Goal: Task Accomplishment & Management: Complete application form

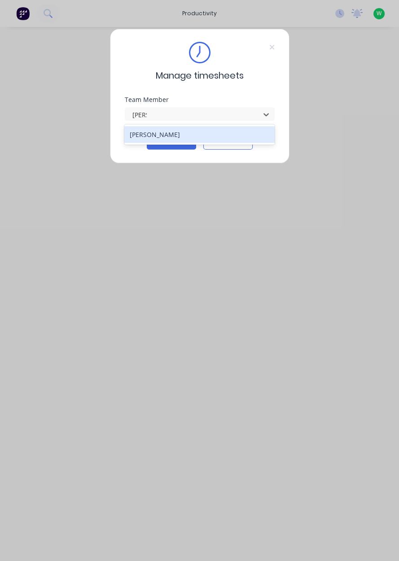
click at [141, 132] on div "[PERSON_NAME]" at bounding box center [199, 134] width 150 height 17
type input "[PERSON_NAME]"
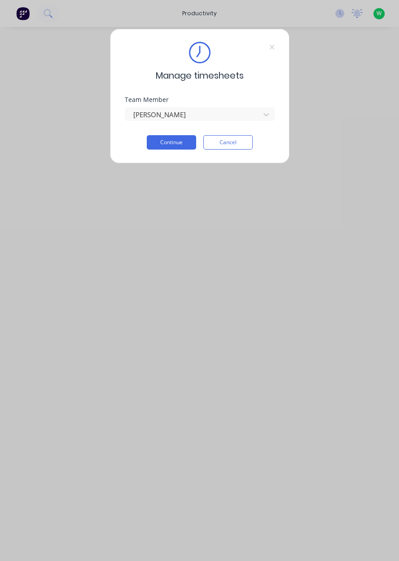
click at [168, 149] on button "Continue" at bounding box center [171, 142] width 49 height 14
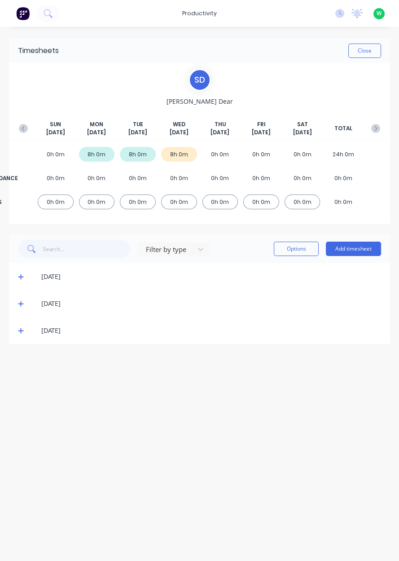
click at [363, 254] on button "Add timesheet" at bounding box center [353, 248] width 55 height 14
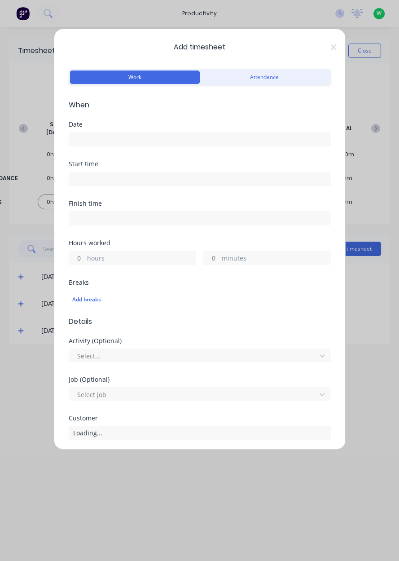
click at [98, 142] on input at bounding box center [199, 138] width 261 height 13
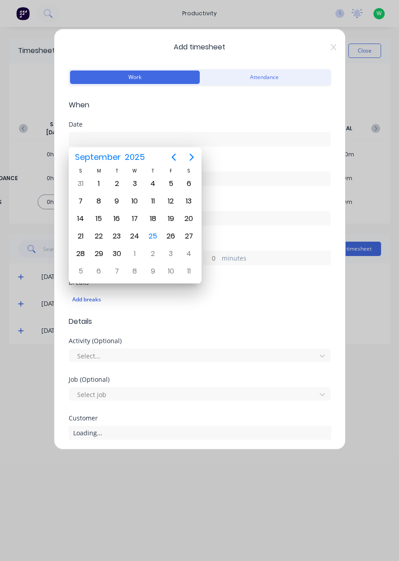
click at [160, 245] on div "2" at bounding box center [153, 254] width 18 height 18
type input "02/10/2025"
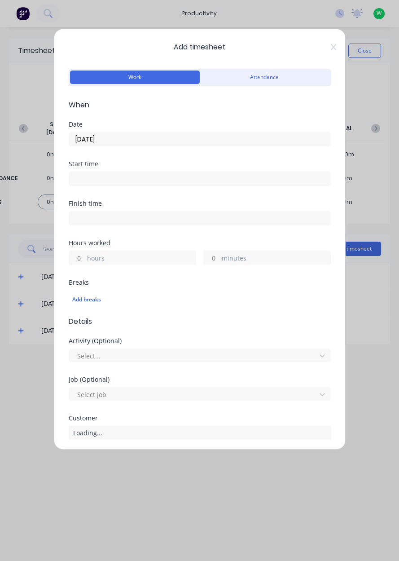
click at [74, 254] on input "hours" at bounding box center [77, 257] width 16 height 13
type input "2"
click at [214, 259] on input "minutes" at bounding box center [212, 257] width 16 height 13
type input "30"
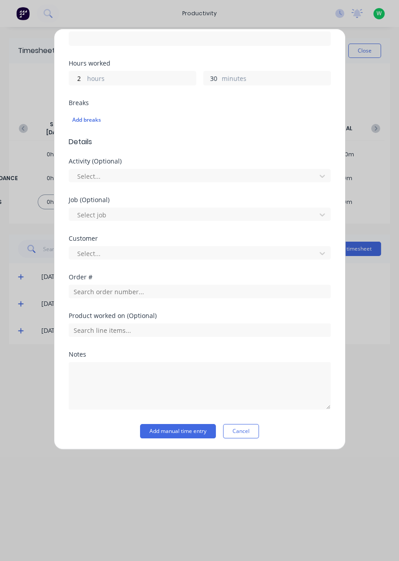
scroll to position [176, 0]
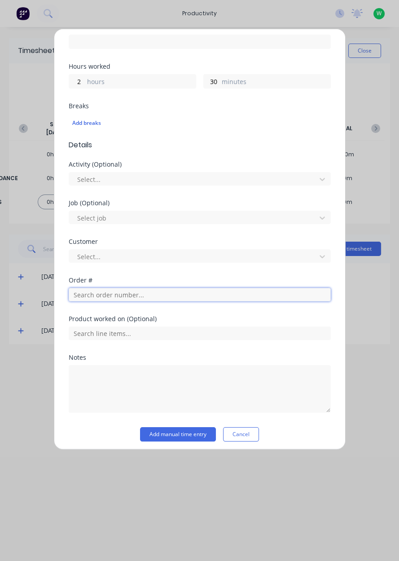
click at [197, 290] on input "text" at bounding box center [200, 294] width 262 height 13
type input "18626"
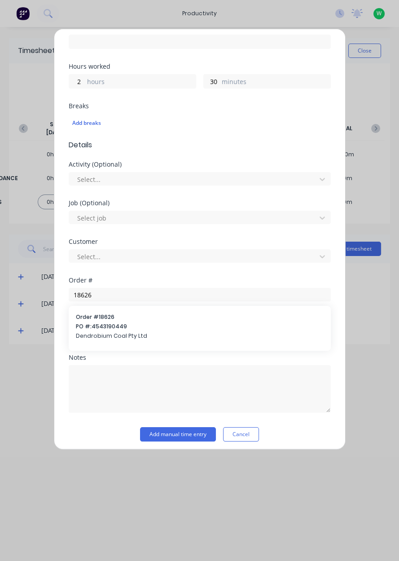
click at [92, 325] on span "PO #: 4543190449" at bounding box center [200, 326] width 248 height 8
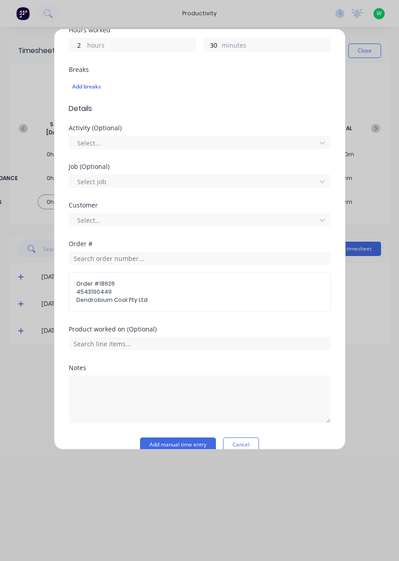
scroll to position [226, 0]
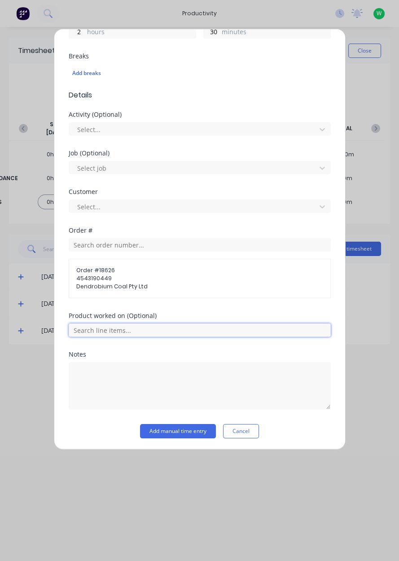
click at [79, 326] on input "text" at bounding box center [200, 329] width 262 height 13
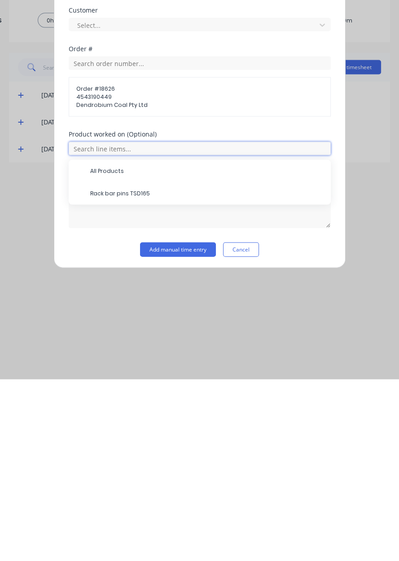
scroll to position [195, 0]
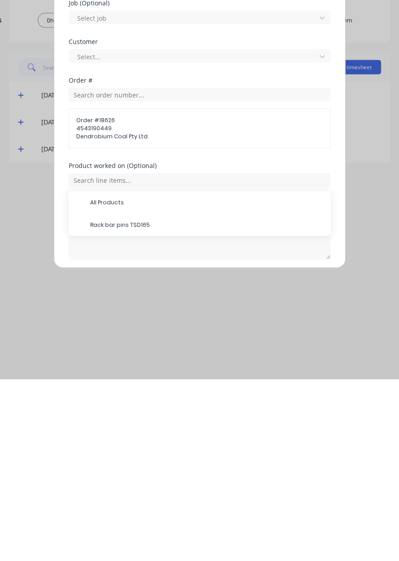
click at [100, 406] on span "Rack bar pins TSD165" at bounding box center [206, 406] width 233 height 8
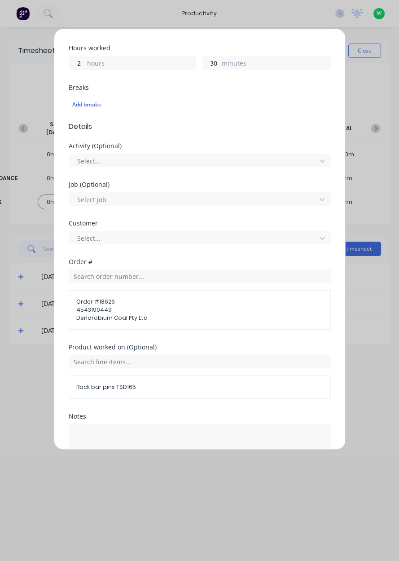
scroll to position [225, 0]
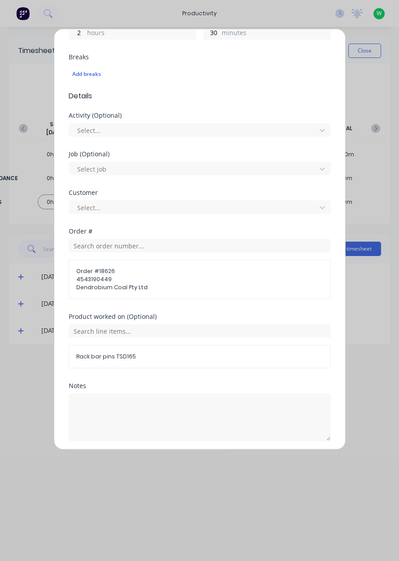
click at [167, 458] on button "Add manual time entry" at bounding box center [178, 462] width 76 height 14
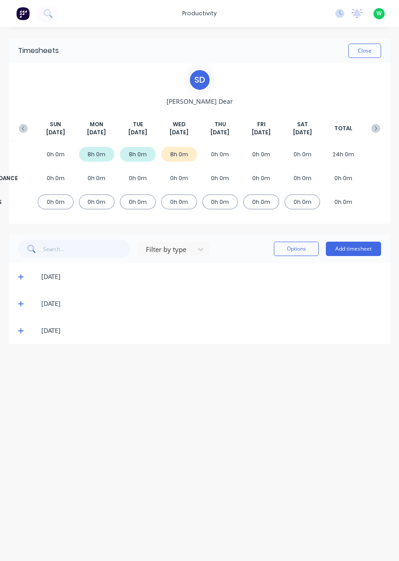
click at [32, 337] on div "24/09/25" at bounding box center [199, 330] width 381 height 27
click at [25, 334] on span at bounding box center [22, 330] width 9 height 9
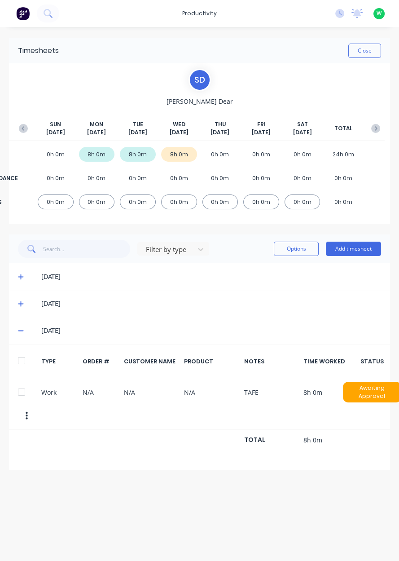
click at [26, 340] on div "24/09/25" at bounding box center [199, 330] width 381 height 27
click at [19, 133] on button "button" at bounding box center [23, 128] width 18 height 16
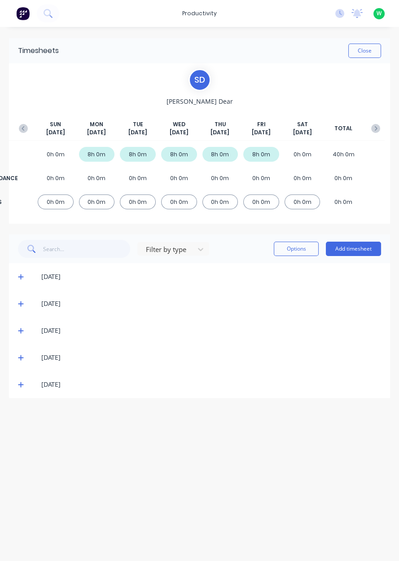
click at [375, 129] on icon "button" at bounding box center [375, 128] width 9 height 9
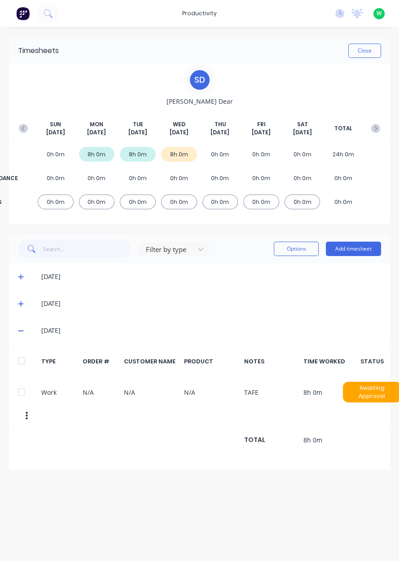
click at [372, 128] on icon "button" at bounding box center [375, 128] width 9 height 9
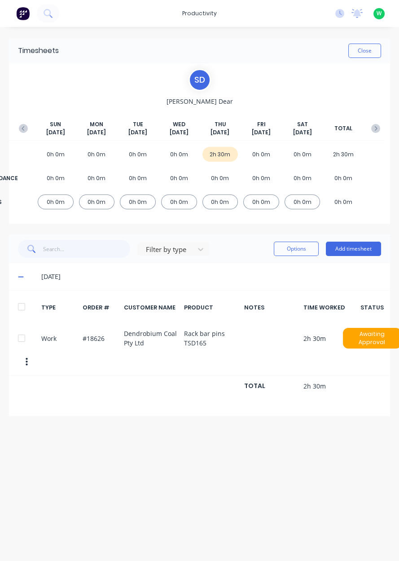
click at [26, 128] on icon "button" at bounding box center [23, 128] width 9 height 9
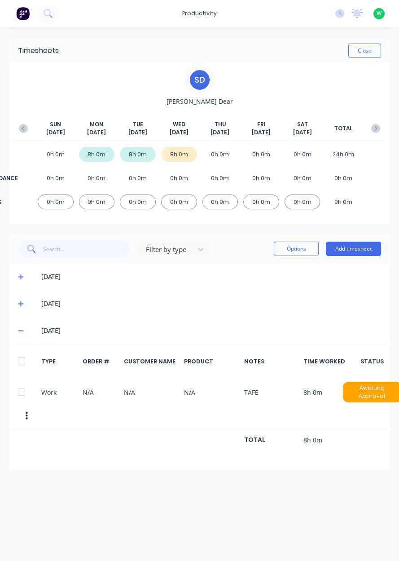
click at [365, 246] on button "Add timesheet" at bounding box center [353, 248] width 55 height 14
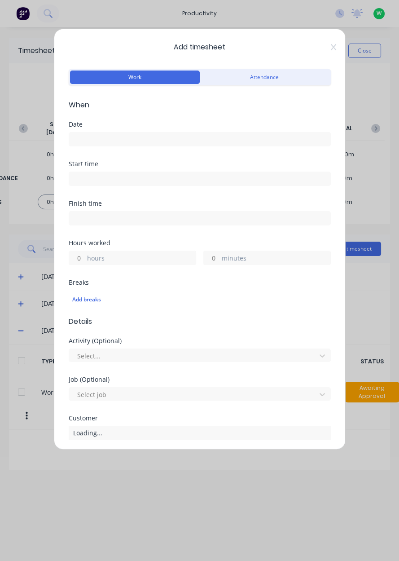
click at [87, 261] on label "hours" at bounding box center [141, 258] width 109 height 11
click at [85, 261] on input "hours" at bounding box center [77, 257] width 16 height 13
type input "2"
click at [213, 261] on input "minutes" at bounding box center [212, 257] width 16 height 13
type input "30"
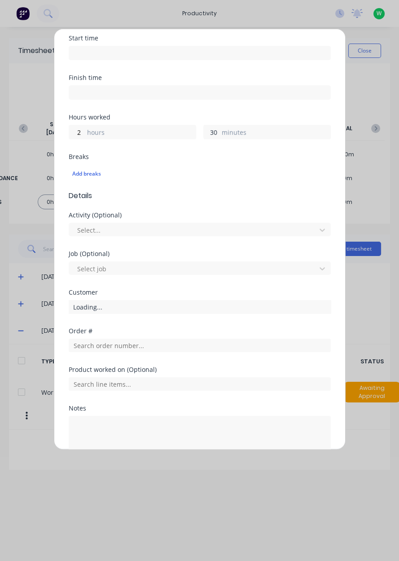
scroll to position [126, 0]
click at [77, 129] on input "2" at bounding box center [77, 131] width 16 height 13
click at [90, 130] on label "hours" at bounding box center [141, 132] width 109 height 11
click at [85, 130] on input "2" at bounding box center [77, 131] width 16 height 13
click at [88, 133] on label "hours" at bounding box center [141, 132] width 109 height 11
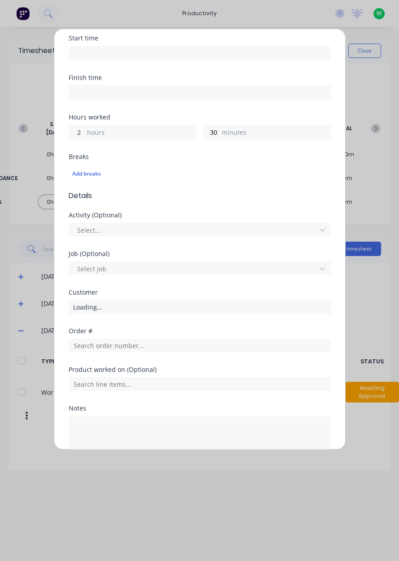
click at [85, 133] on input "2" at bounding box center [77, 131] width 16 height 13
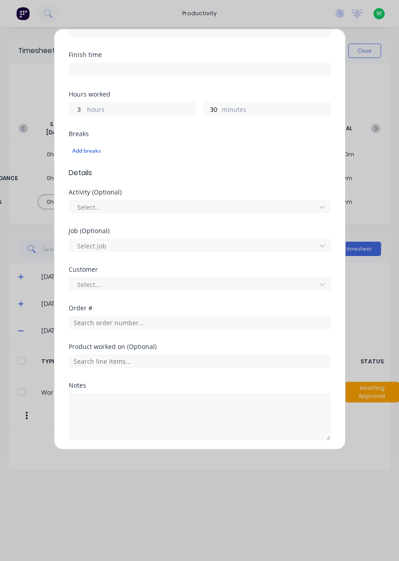
type input "3"
click at [194, 322] on input "text" at bounding box center [200, 322] width 262 height 13
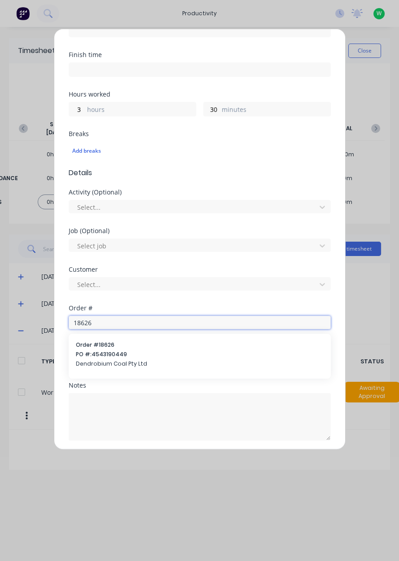
type input "18626"
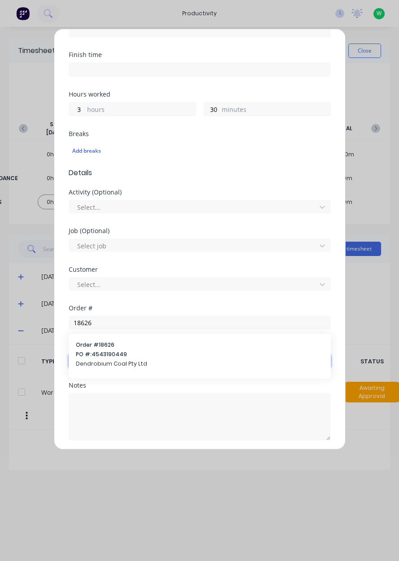
click at [91, 363] on input "text" at bounding box center [200, 360] width 262 height 13
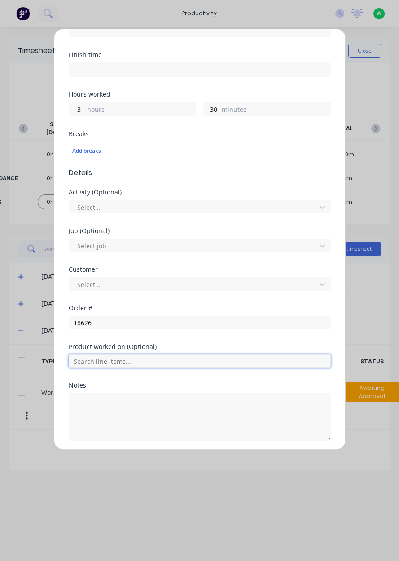
scroll to position [0, 0]
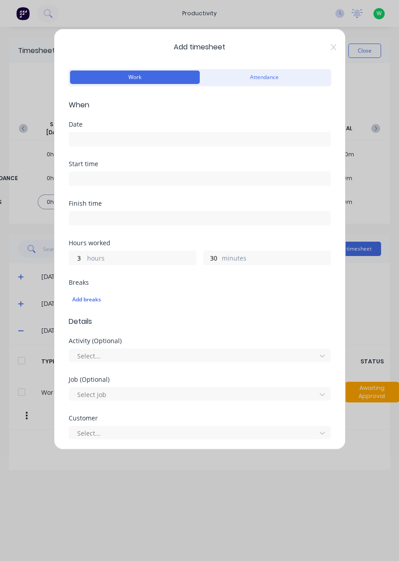
click at [90, 136] on input at bounding box center [199, 138] width 261 height 13
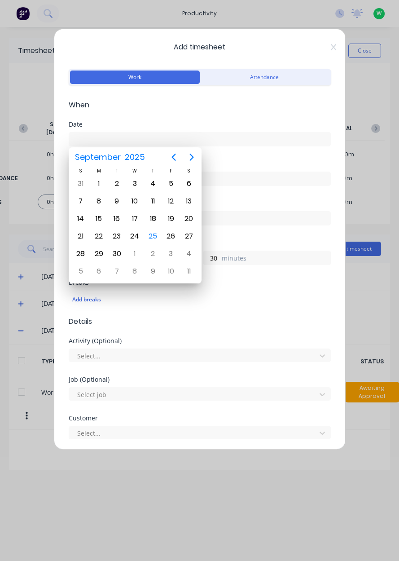
click at [156, 233] on div "25" at bounding box center [152, 235] width 13 height 13
type input "[DATE]"
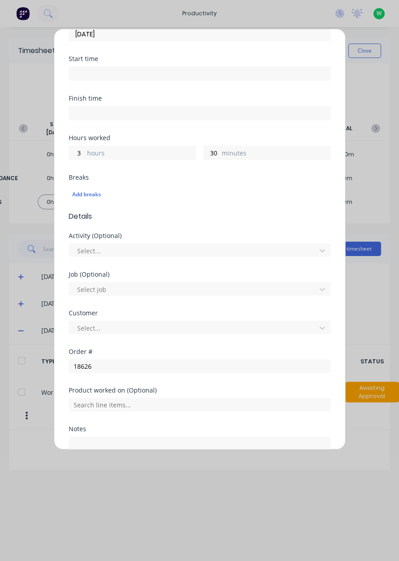
scroll to position [149, 0]
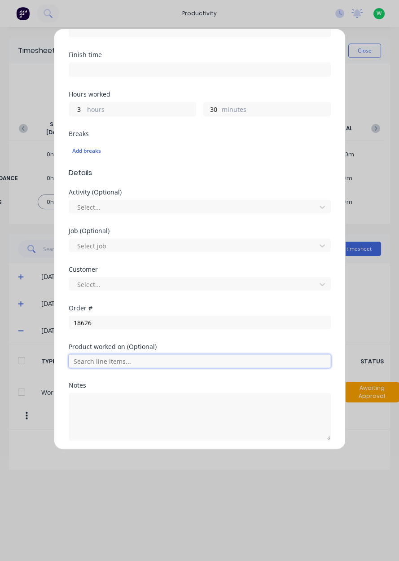
click at [88, 356] on input "text" at bounding box center [200, 360] width 262 height 13
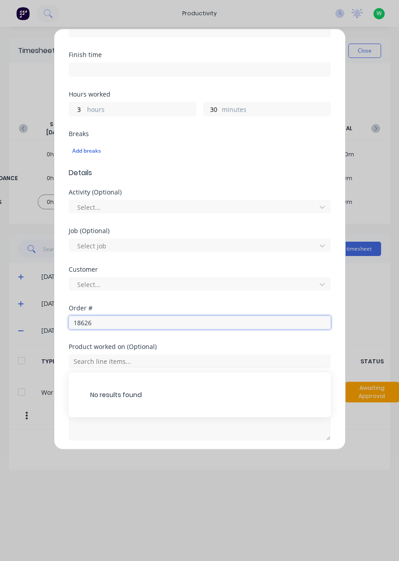
click at [102, 323] on input "18626" at bounding box center [200, 322] width 262 height 13
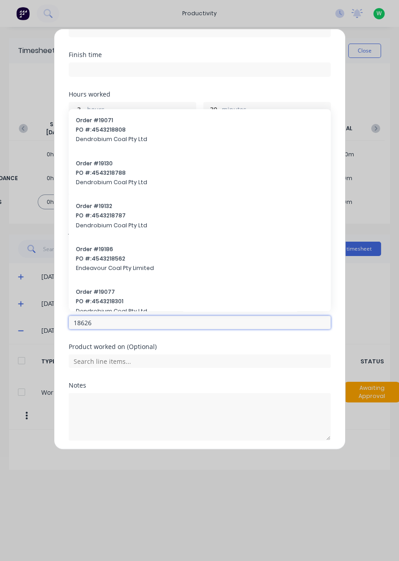
click at [97, 318] on input "18626" at bounding box center [200, 322] width 262 height 13
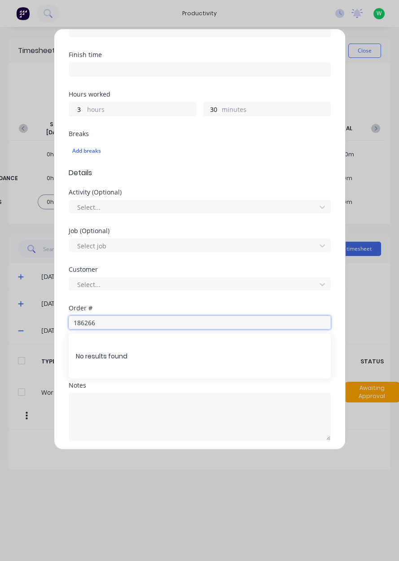
click at [140, 455] on button "Add manual time entry" at bounding box center [178, 462] width 76 height 14
type input "18626"
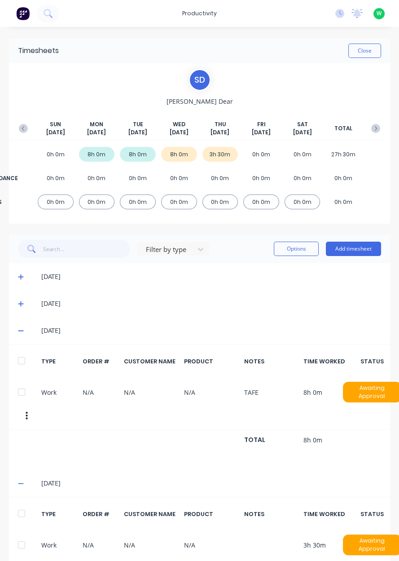
scroll to position [13, 0]
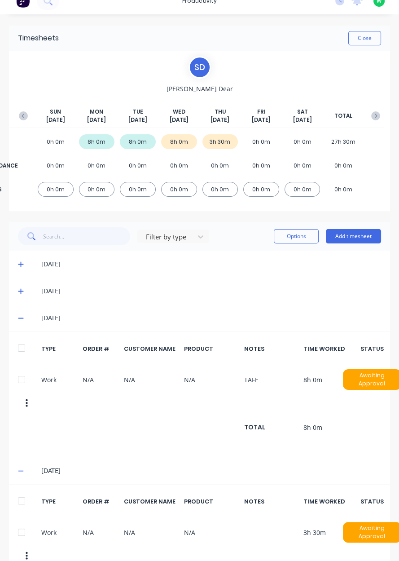
click at [23, 492] on div at bounding box center [22, 501] width 18 height 18
click at [301, 233] on button "Options" at bounding box center [296, 236] width 45 height 14
click at [286, 259] on div "Delete" at bounding box center [275, 259] width 69 height 13
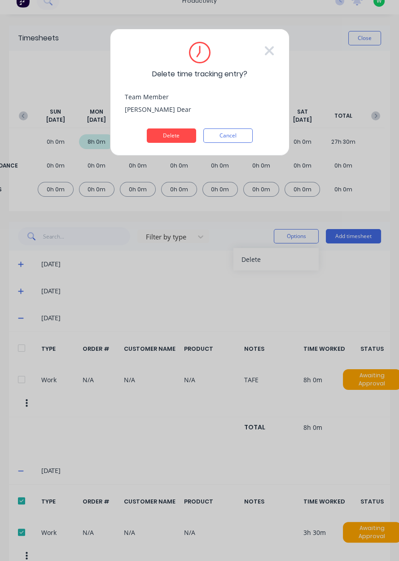
click at [174, 134] on button "Delete" at bounding box center [171, 135] width 49 height 14
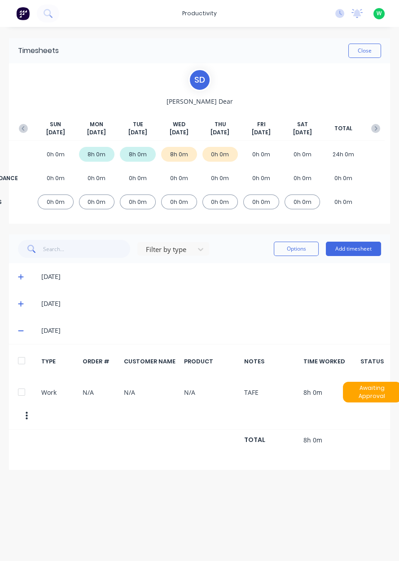
scroll to position [0, 0]
click at [372, 132] on icon "button" at bounding box center [375, 128] width 9 height 9
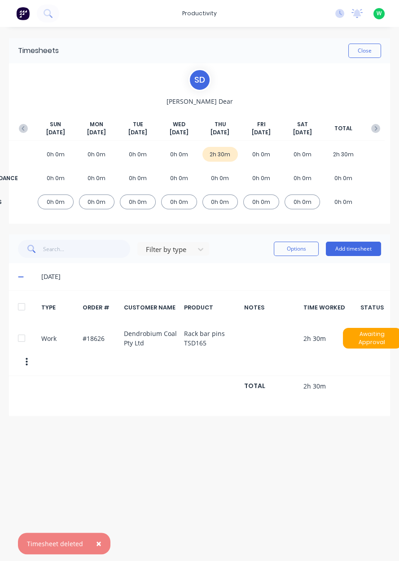
click at [25, 347] on div "Work #18626 Dendrobium Coal Pty Ltd Rack bar pins TSD165 2h 30m Awaiting Approv…" at bounding box center [199, 348] width 381 height 53
click at [23, 337] on div at bounding box center [22, 338] width 18 height 18
click at [298, 251] on button "Options" at bounding box center [296, 248] width 45 height 14
click at [267, 277] on div "Delete" at bounding box center [275, 271] width 69 height 13
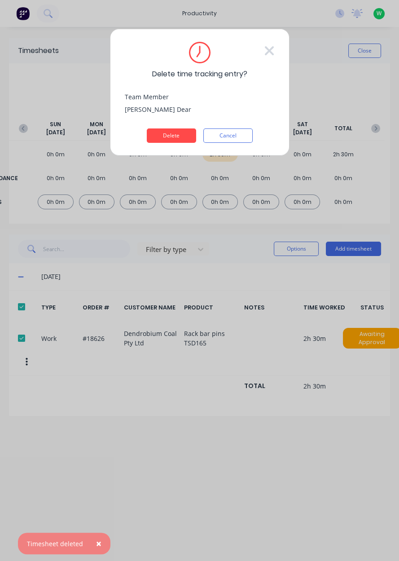
click at [174, 141] on button "Delete" at bounding box center [171, 135] width 49 height 14
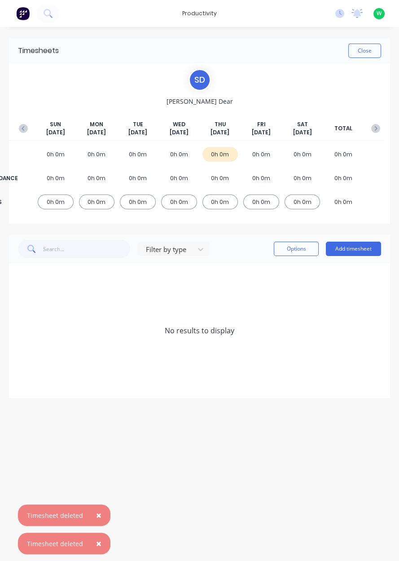
click at [15, 135] on div "SUN Sep 28th MON Sep 29th TUE Sep 30th WED Oct 1st THU Oct 2nd FRI Oct 3rd SAT …" at bounding box center [199, 130] width 370 height 20
click at [25, 133] on button "button" at bounding box center [23, 128] width 18 height 16
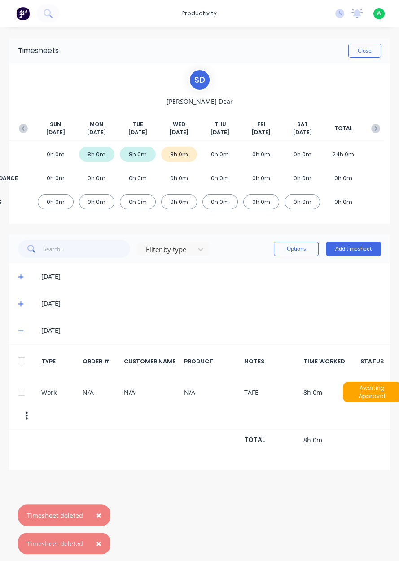
click at [360, 249] on button "Add timesheet" at bounding box center [353, 248] width 55 height 14
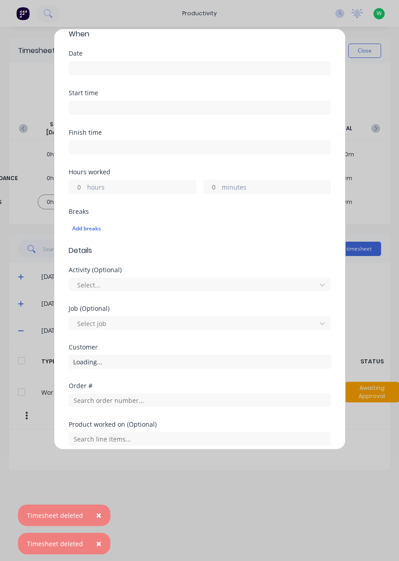
scroll to position [83, 0]
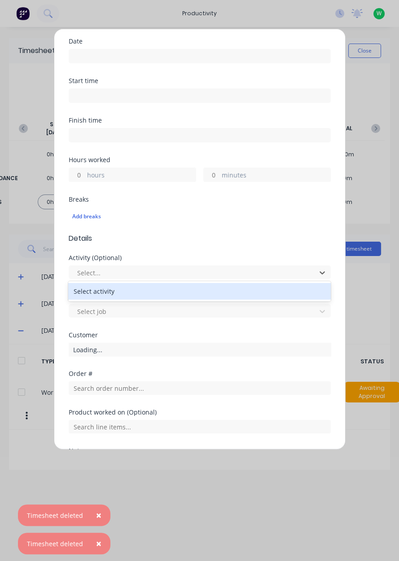
click at [176, 243] on form "Work Attendance When Date Start time Finish time Hours worked hours minutes Bre…" at bounding box center [200, 259] width 262 height 551
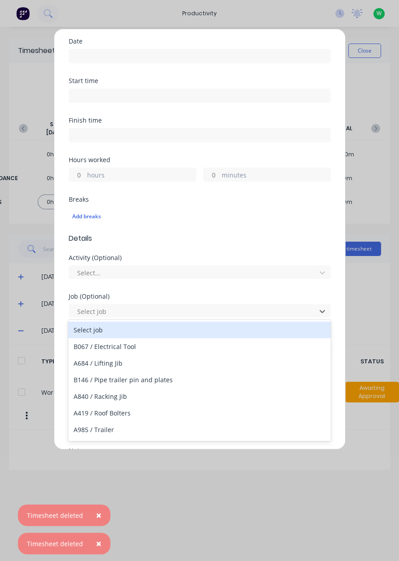
click at [196, 228] on div "Breaks Add breaks" at bounding box center [200, 214] width 262 height 37
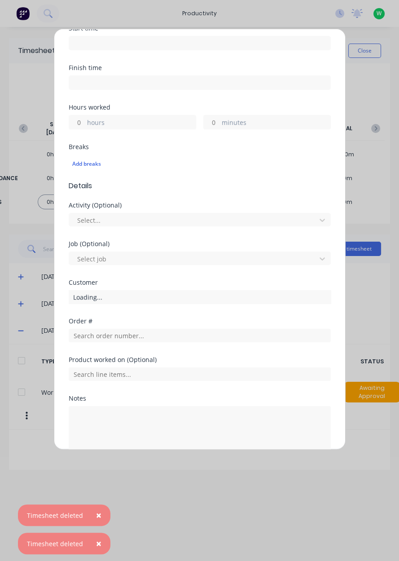
scroll to position [149, 0]
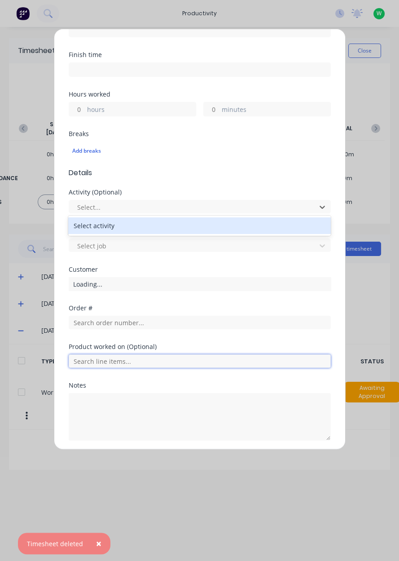
click at [225, 354] on input "text" at bounding box center [200, 360] width 262 height 13
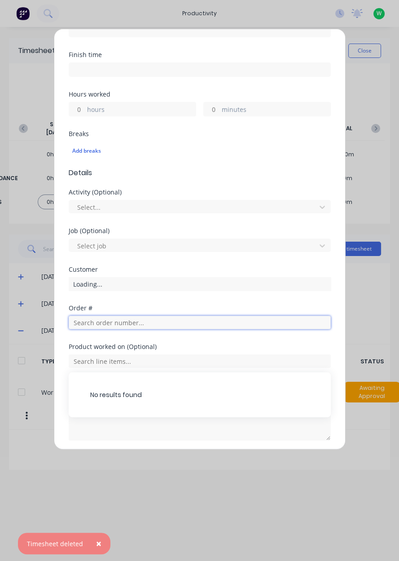
click at [284, 320] on input "text" at bounding box center [200, 322] width 262 height 13
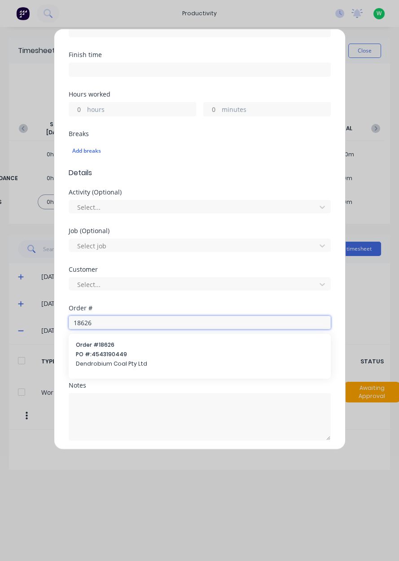
type input "18626"
click at [91, 352] on span "PO #: 4543190449" at bounding box center [200, 354] width 248 height 8
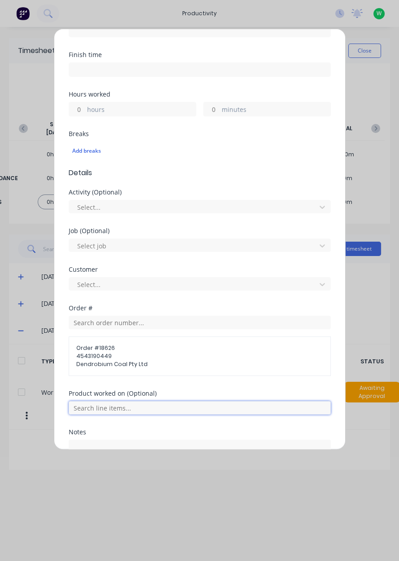
click at [88, 407] on input "text" at bounding box center [200, 407] width 262 height 13
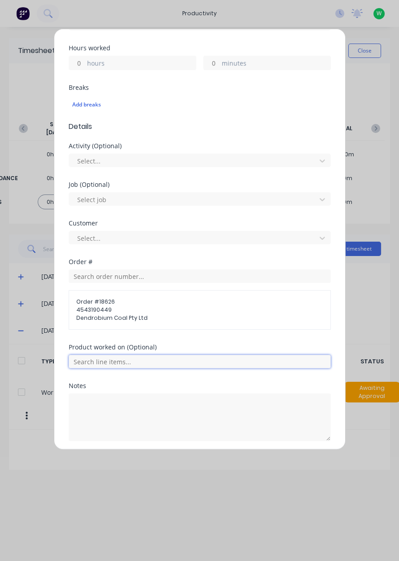
click at [99, 360] on input "text" at bounding box center [200, 361] width 262 height 13
click at [105, 403] on span "Rack bar pins TSD165" at bounding box center [206, 406] width 233 height 8
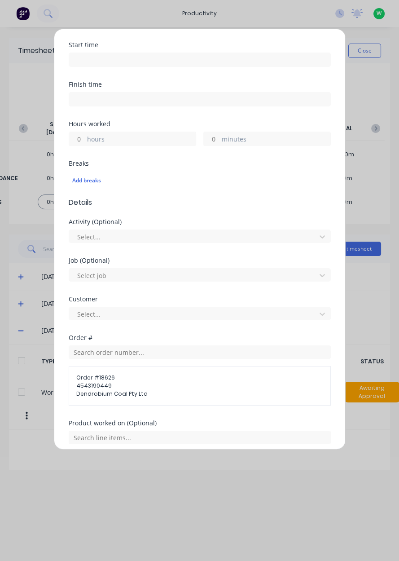
scroll to position [0, 0]
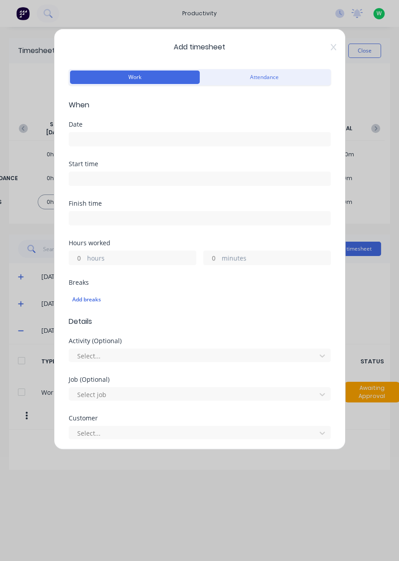
click at [85, 245] on div "Hours worked" at bounding box center [200, 243] width 262 height 6
click at [83, 261] on input "hours" at bounding box center [77, 257] width 16 height 13
type input "2"
click at [212, 255] on input "minutes" at bounding box center [212, 257] width 16 height 13
click at [99, 260] on label "hours" at bounding box center [141, 258] width 109 height 11
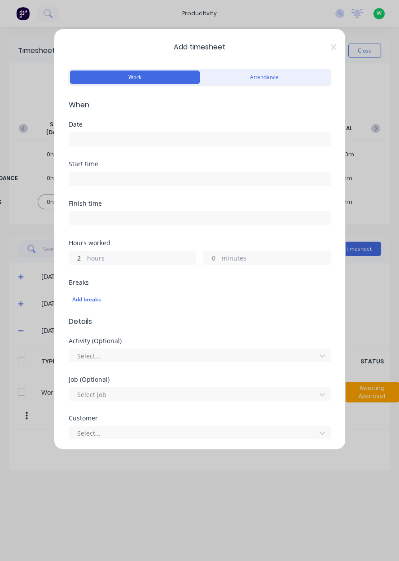
click at [85, 260] on input "2" at bounding box center [77, 257] width 16 height 13
type input "3"
click at [223, 260] on label "minutes" at bounding box center [276, 258] width 109 height 11
click at [219, 260] on input "minutes" at bounding box center [212, 257] width 16 height 13
type input "30"
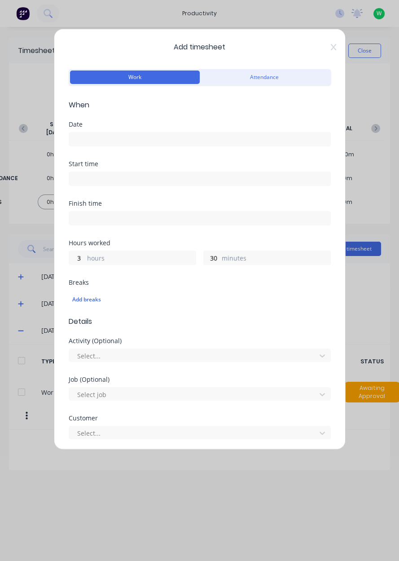
click at [143, 158] on div "Date" at bounding box center [200, 140] width 262 height 39
click at [148, 136] on input at bounding box center [199, 138] width 261 height 13
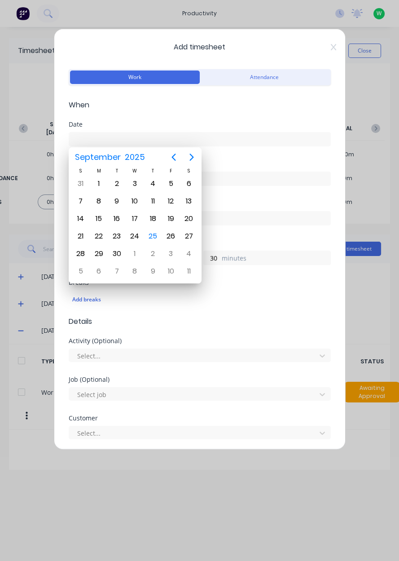
click at [149, 231] on div "25" at bounding box center [152, 235] width 13 height 13
type input "[DATE]"
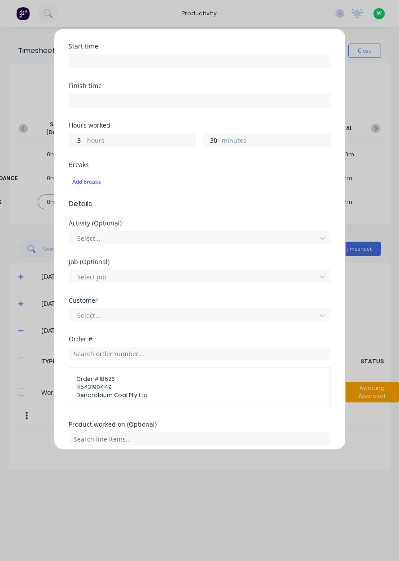
scroll to position [225, 0]
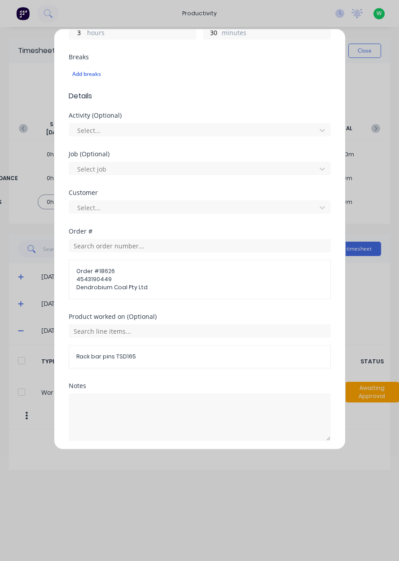
click at [195, 460] on button "Add manual time entry" at bounding box center [178, 462] width 76 height 14
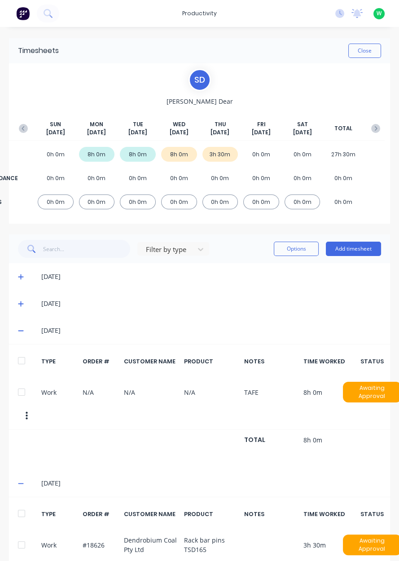
scroll to position [18, 0]
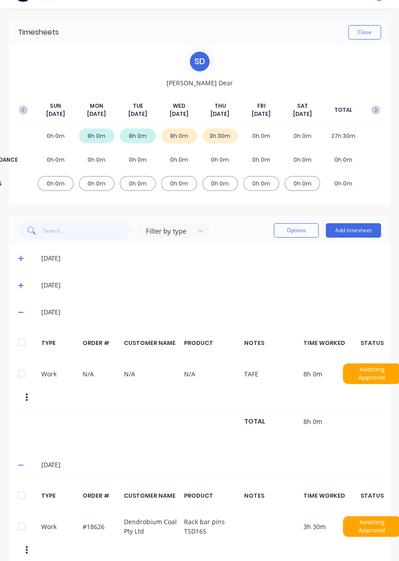
click at [365, 231] on button "Add timesheet" at bounding box center [353, 230] width 55 height 14
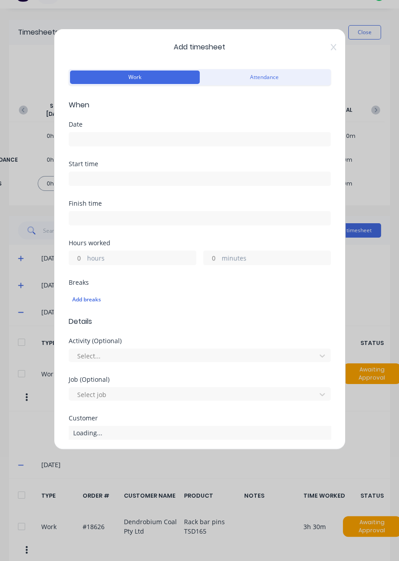
click at [77, 258] on input "hours" at bounding box center [77, 257] width 16 height 13
type input "1"
click at [213, 257] on input "minutes" at bounding box center [212, 257] width 16 height 13
type input "30"
click at [191, 136] on input at bounding box center [199, 138] width 261 height 13
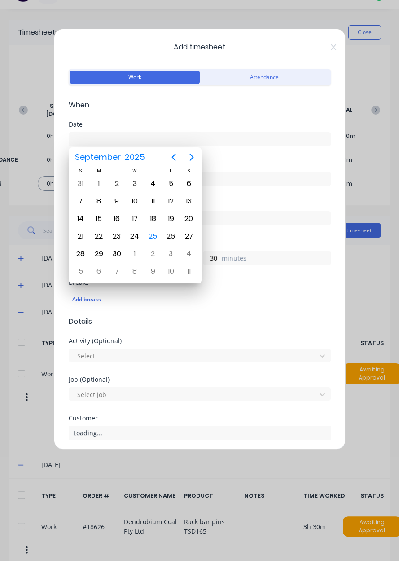
click at [153, 237] on div "25" at bounding box center [152, 235] width 13 height 13
type input "[DATE]"
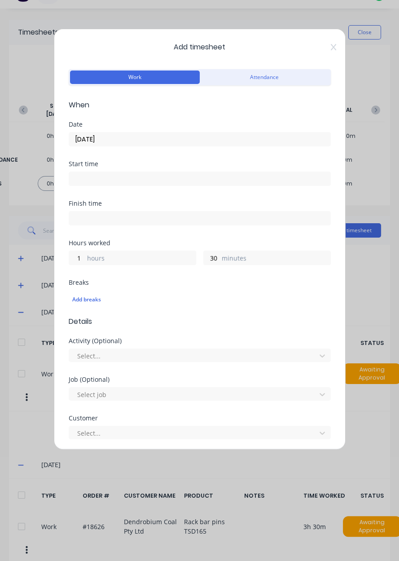
click at [332, 48] on icon at bounding box center [332, 47] width 5 height 6
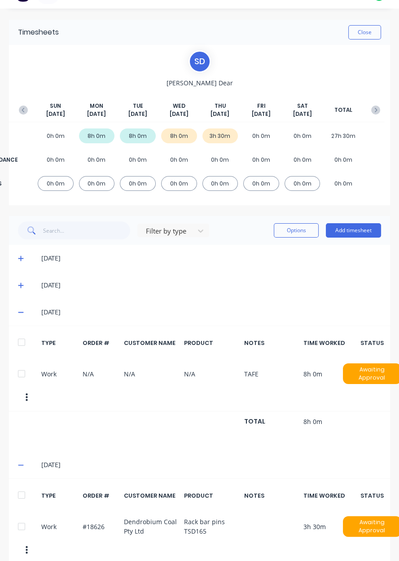
click at [21, 285] on icon at bounding box center [20, 285] width 5 height 5
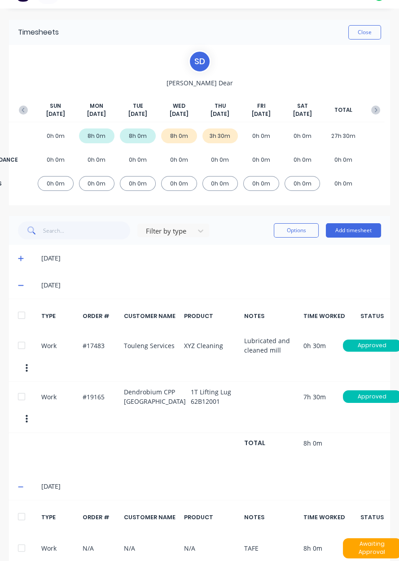
click at [360, 233] on button "Add timesheet" at bounding box center [353, 230] width 55 height 14
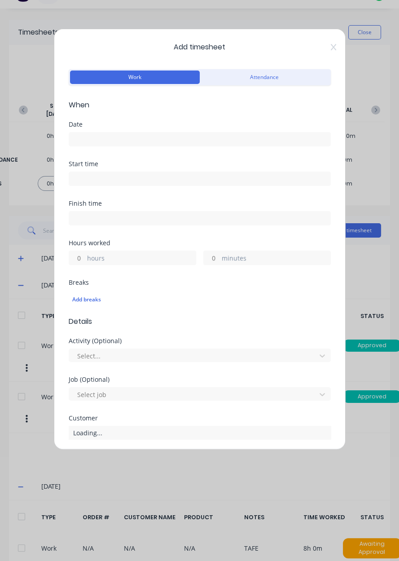
click at [83, 255] on input "hours" at bounding box center [77, 257] width 16 height 13
type input "1"
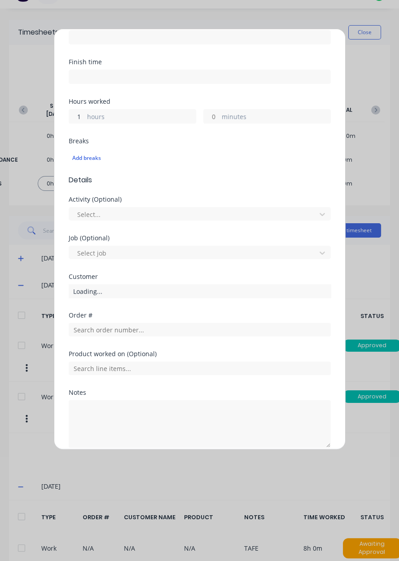
scroll to position [145, 0]
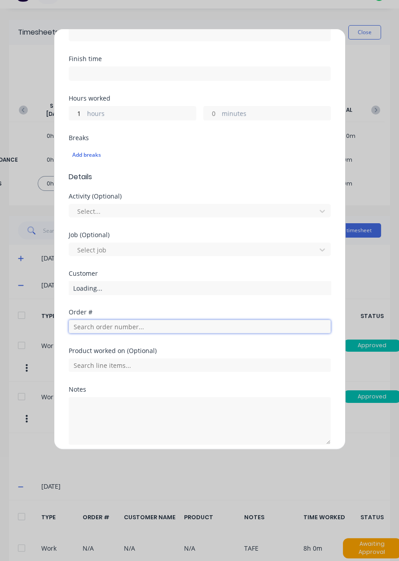
click at [197, 320] on input "text" at bounding box center [200, 326] width 262 height 13
type input "19165"
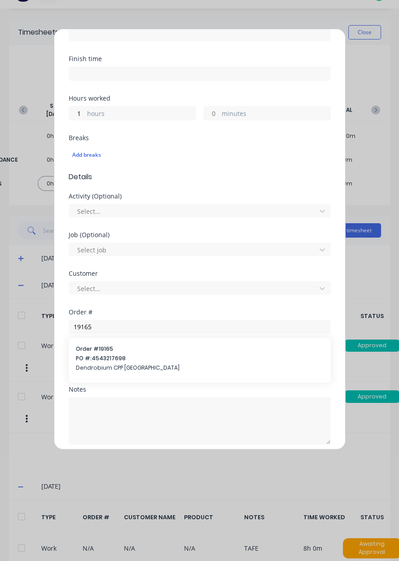
click at [98, 354] on span "PO #: 4543217698" at bounding box center [200, 358] width 248 height 8
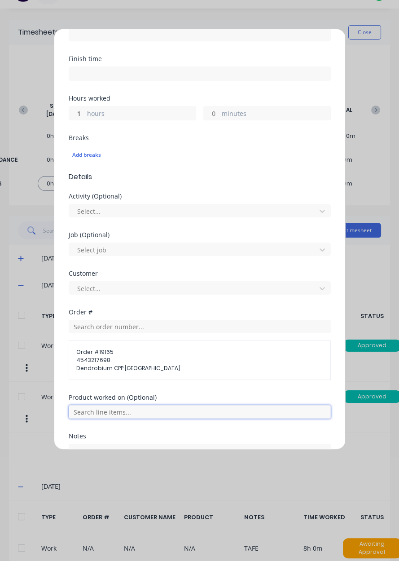
click at [87, 413] on input "text" at bounding box center [200, 411] width 262 height 13
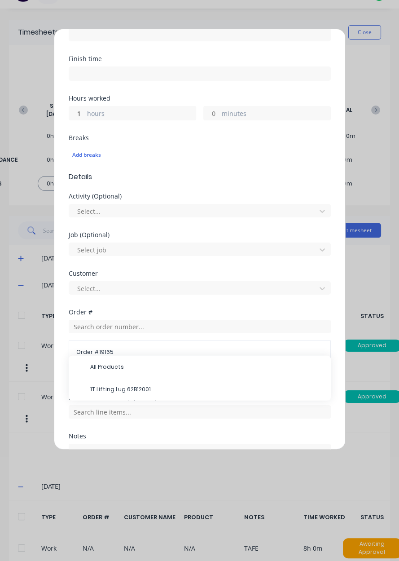
click at [97, 385] on span "1T Lifting Lug 62B12001" at bounding box center [206, 389] width 233 height 8
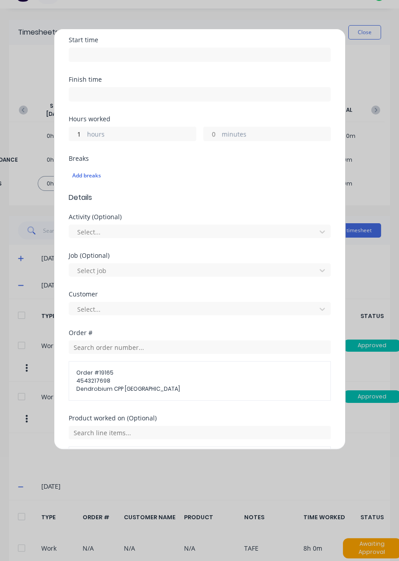
scroll to position [0, 0]
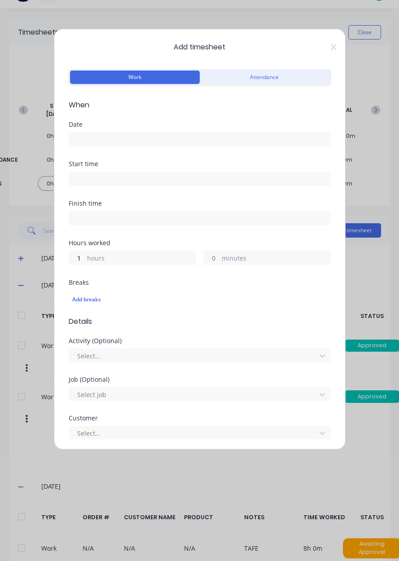
click at [202, 135] on input at bounding box center [199, 138] width 261 height 13
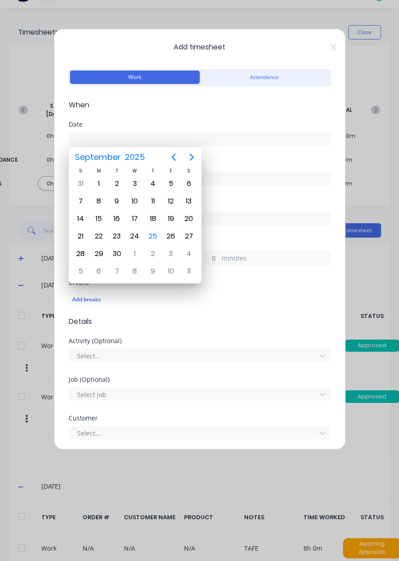
click at [160, 232] on div "25" at bounding box center [153, 236] width 18 height 17
type input "[DATE]"
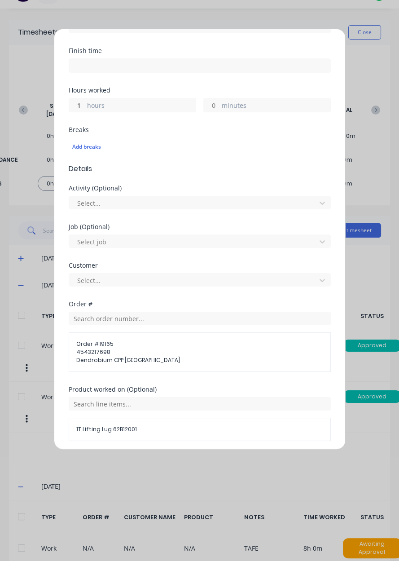
scroll to position [225, 0]
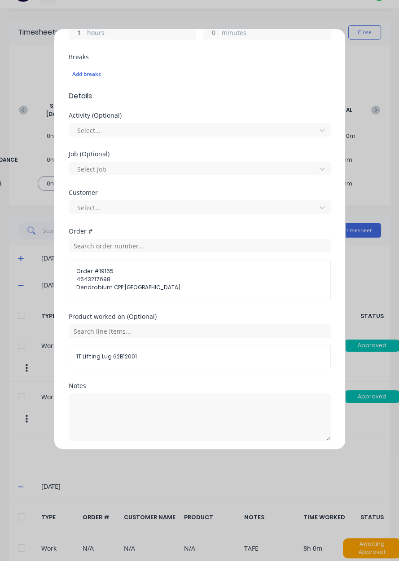
click at [193, 462] on button "Add manual time entry" at bounding box center [178, 462] width 76 height 14
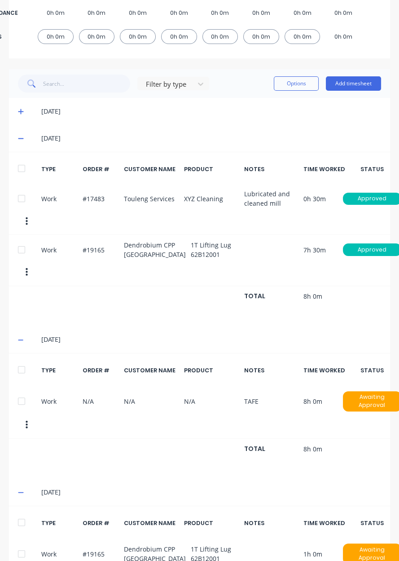
scroll to position [0, 0]
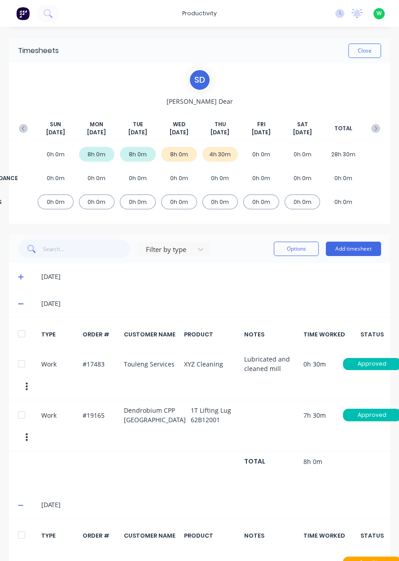
click at [364, 250] on button "Add timesheet" at bounding box center [353, 248] width 55 height 14
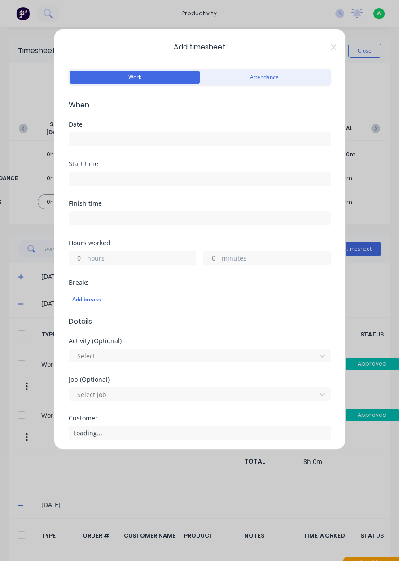
click at [77, 259] on input "hours" at bounding box center [77, 257] width 16 height 13
type input "3"
click at [218, 252] on input "minutes" at bounding box center [212, 257] width 16 height 13
type input "30"
click at [193, 135] on input at bounding box center [199, 138] width 261 height 13
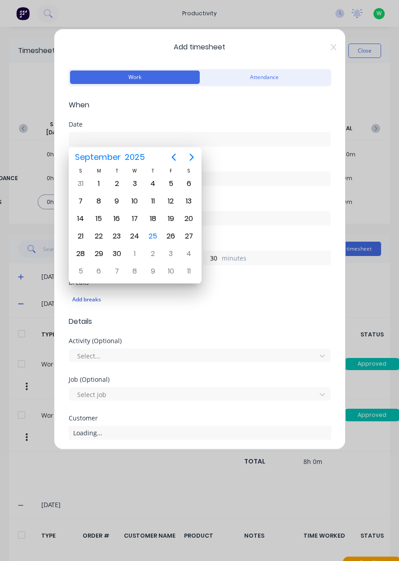
click at [154, 235] on div "25" at bounding box center [152, 235] width 13 height 13
type input "[DATE]"
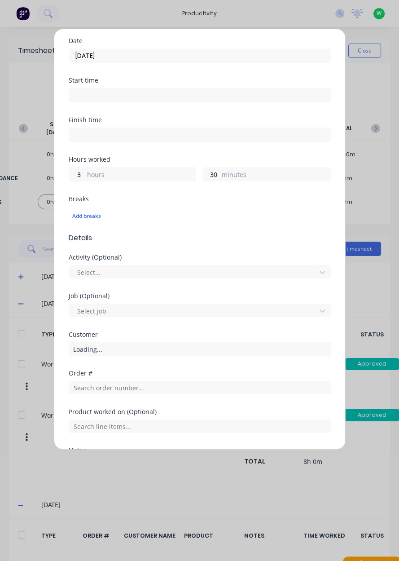
scroll to position [149, 0]
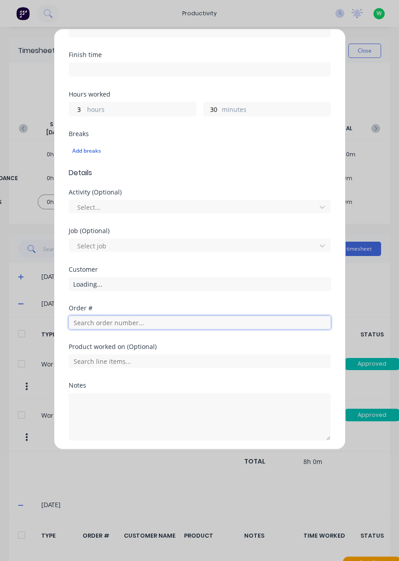
click at [190, 323] on input "text" at bounding box center [200, 322] width 262 height 13
type input "17483"
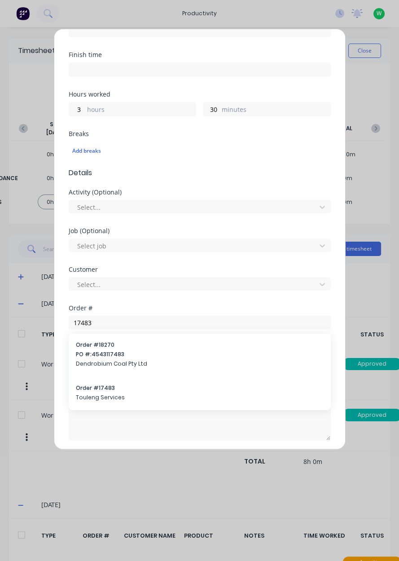
click at [98, 387] on span "Order # 17483" at bounding box center [200, 388] width 248 height 8
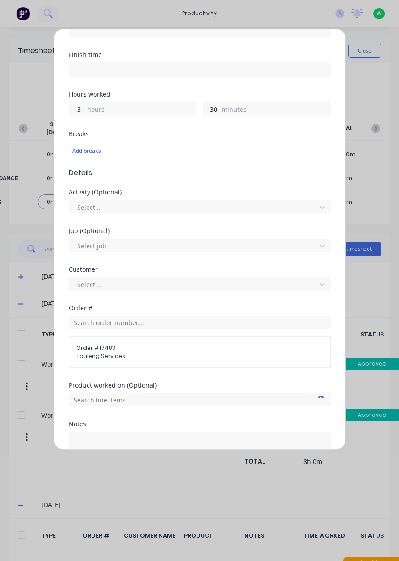
scroll to position [187, 0]
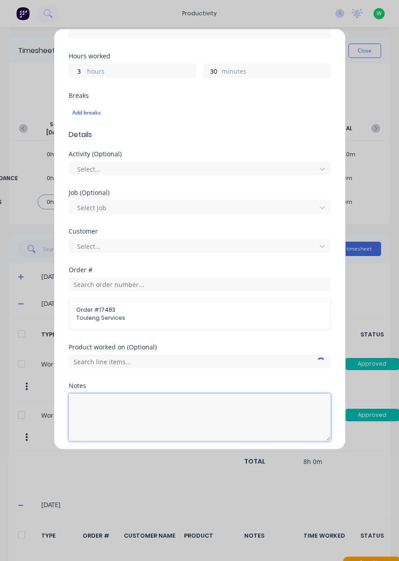
click at [91, 405] on textarea at bounding box center [200, 417] width 262 height 48
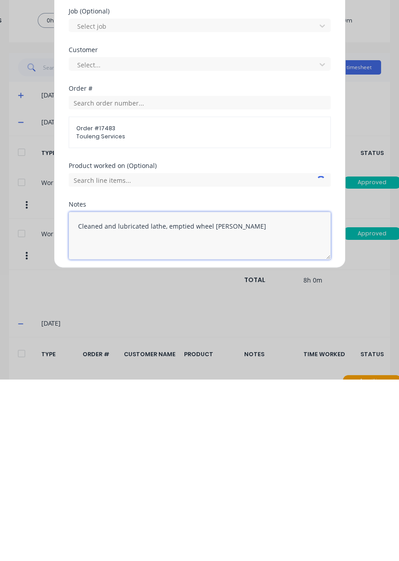
click at [131, 408] on textarea "Cleaned and lubricated lathe, emptied wheel barrow" at bounding box center [200, 417] width 262 height 48
click at [100, 409] on textarea "Cleaned and lubricated lathe, emptied wheel barrow" at bounding box center [200, 417] width 262 height 48
click at [132, 408] on textarea "Cleaned and lubricated lathe, emptied wheel barrow" at bounding box center [200, 417] width 262 height 48
click at [164, 404] on textarea "Cleaned and lubricated lathe, emptied wheel barrow" at bounding box center [200, 417] width 262 height 48
click at [155, 406] on textarea "Cleaned and lubricated lathe, emptied wheel barrow" at bounding box center [200, 417] width 262 height 48
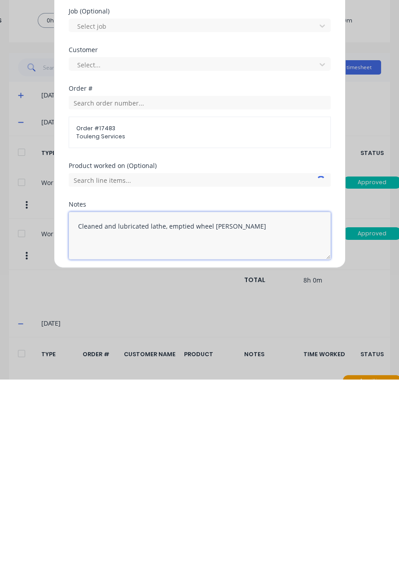
click at [268, 408] on textarea "Cleaned and lubricated lathe, emptied wheel barrow" at bounding box center [200, 417] width 262 height 48
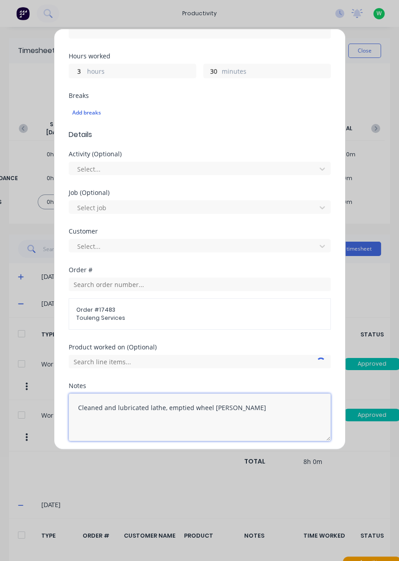
type textarea "Cleaned and lubricated lathe, emptied wheel barrow"
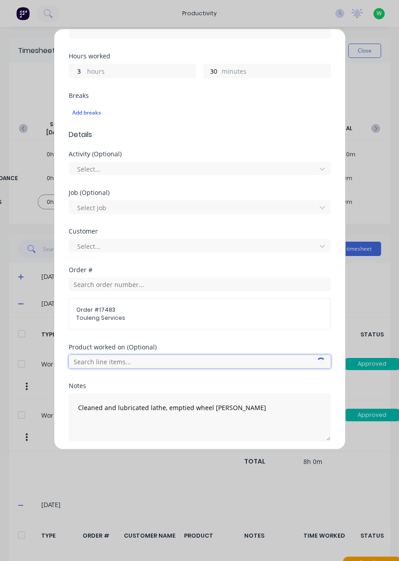
click at [207, 364] on input "text" at bounding box center [200, 361] width 262 height 13
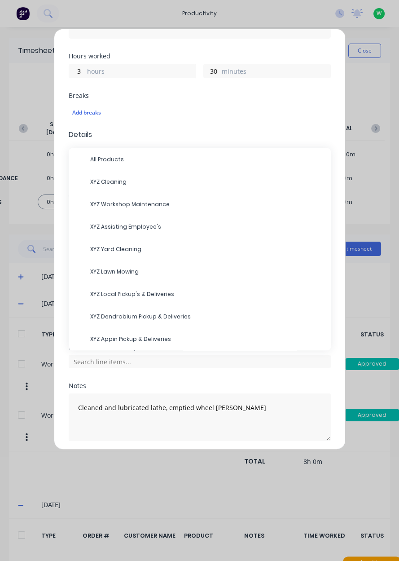
click at [200, 180] on span "XYZ Cleaning" at bounding box center [206, 182] width 233 height 8
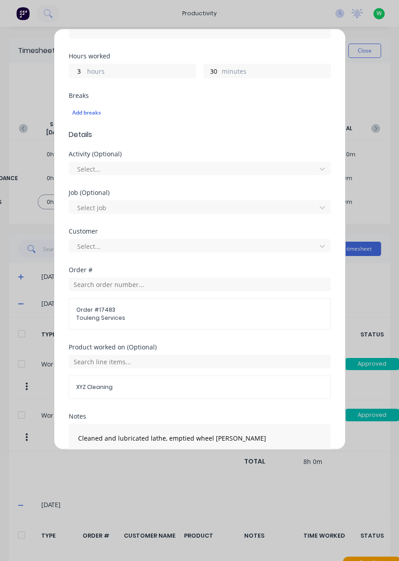
scroll to position [217, 0]
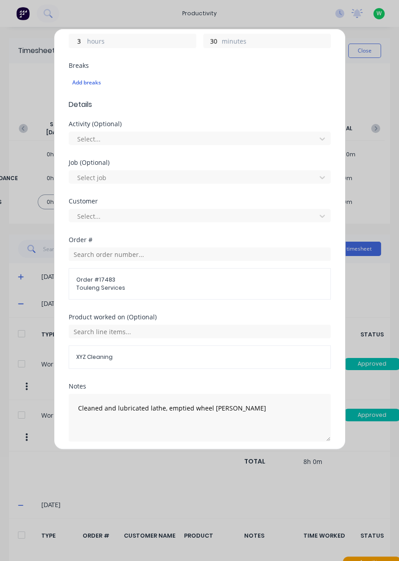
click at [200, 462] on button "Add manual time entry" at bounding box center [178, 463] width 76 height 14
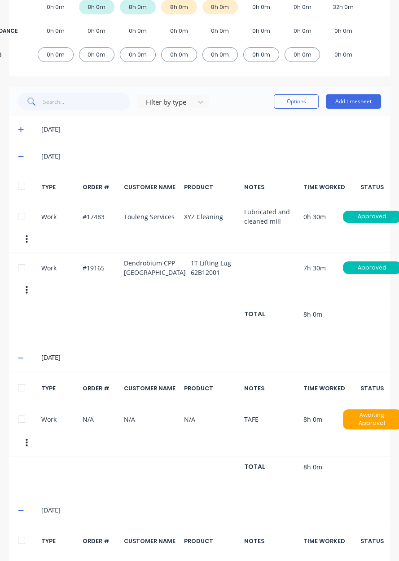
scroll to position [0, 0]
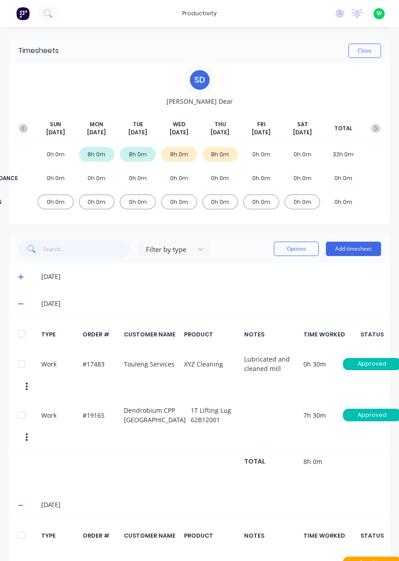
click at [361, 69] on div "S D Sam Dear SUN Sep 21st MON Sep 22nd TUE Sep 23rd WED Sep 24th THU Sep 25th F…" at bounding box center [199, 143] width 370 height 149
click at [370, 53] on button "Close" at bounding box center [364, 51] width 33 height 14
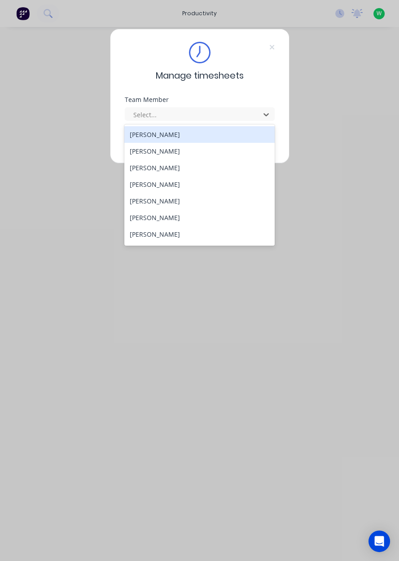
click at [140, 169] on div "[PERSON_NAME]" at bounding box center [199, 167] width 150 height 17
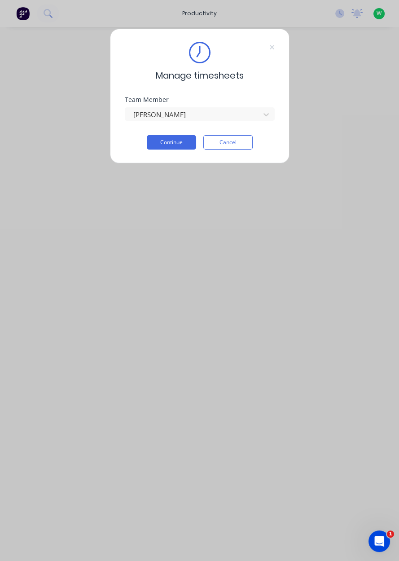
click at [162, 144] on button "Continue" at bounding box center [171, 142] width 49 height 14
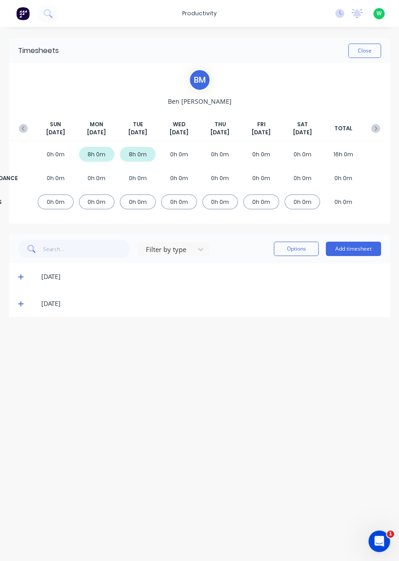
click at [336, 248] on button "Add timesheet" at bounding box center [353, 248] width 55 height 14
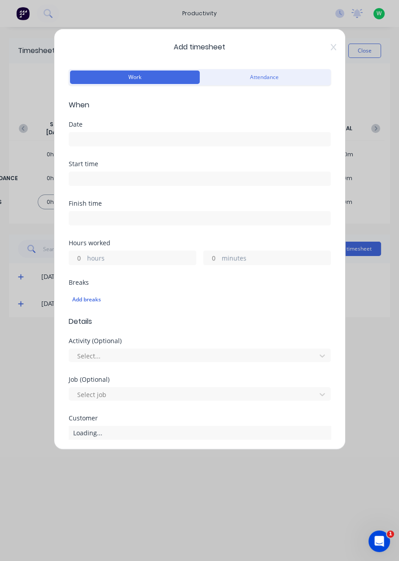
click at [128, 134] on input at bounding box center [199, 138] width 261 height 13
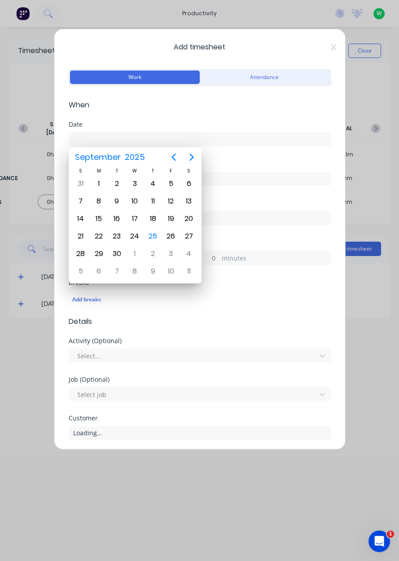
click at [158, 233] on div "25" at bounding box center [152, 235] width 13 height 13
type input "[DATE]"
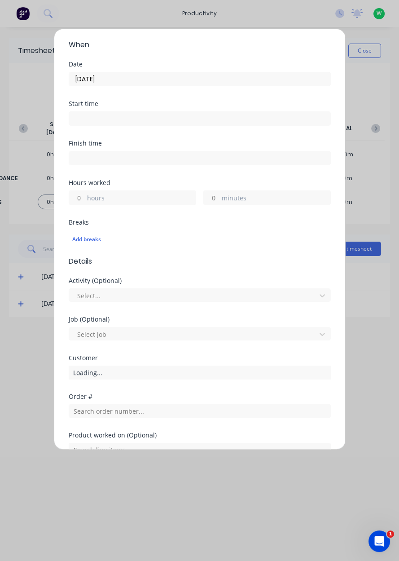
scroll to position [61, 0]
click at [111, 197] on label "hours" at bounding box center [141, 198] width 109 height 11
click at [85, 197] on input "hours" at bounding box center [77, 196] width 16 height 13
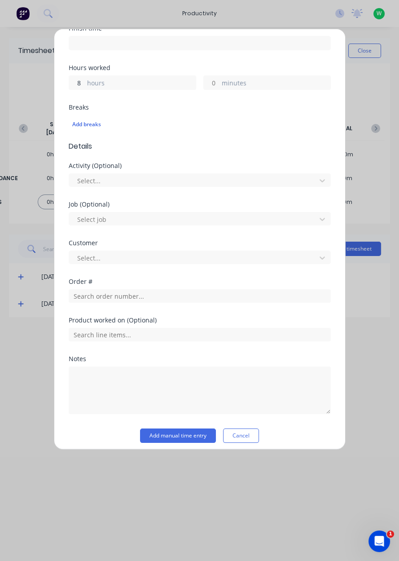
scroll to position [180, 0]
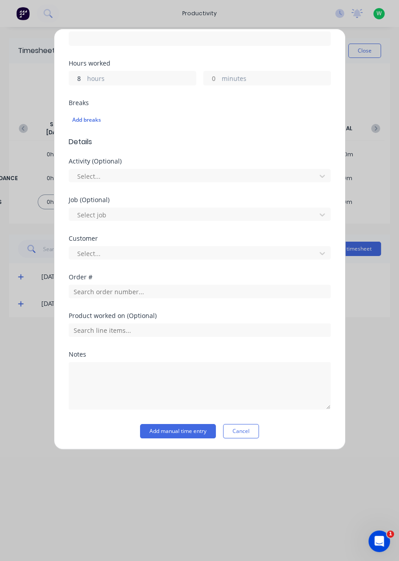
type input "8"
click at [84, 292] on input "text" at bounding box center [200, 291] width 262 height 13
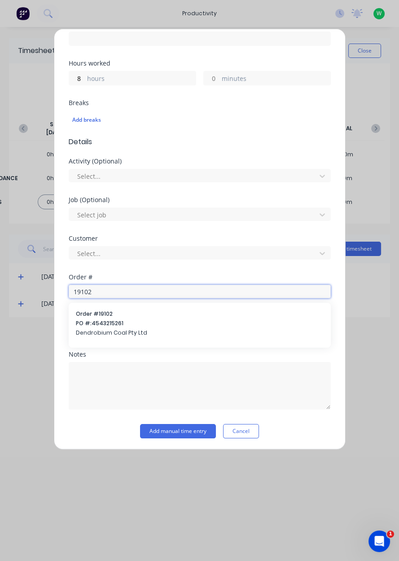
type input "19102"
click at [91, 322] on span "PO #: 4543215261" at bounding box center [200, 323] width 248 height 8
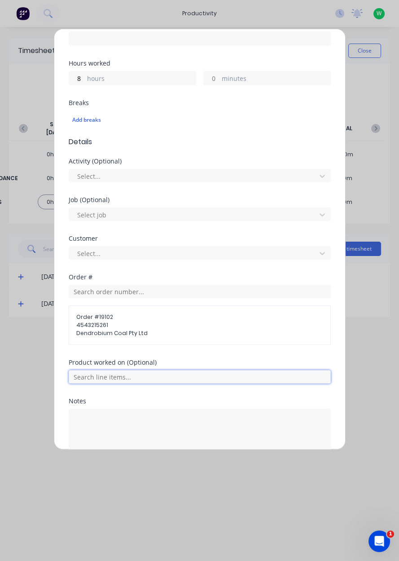
click at [87, 377] on input "text" at bounding box center [200, 376] width 262 height 13
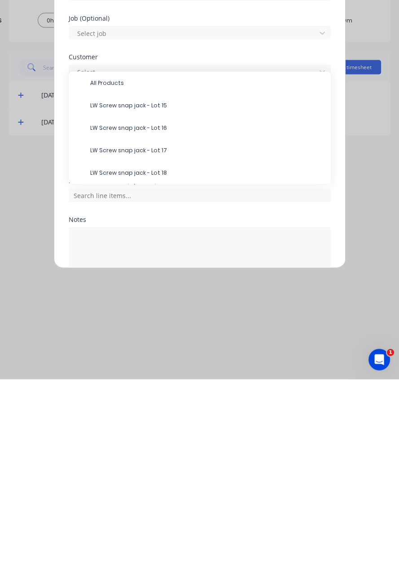
click at [102, 353] on span "LW Screw snap jack - Lot 18" at bounding box center [206, 354] width 233 height 8
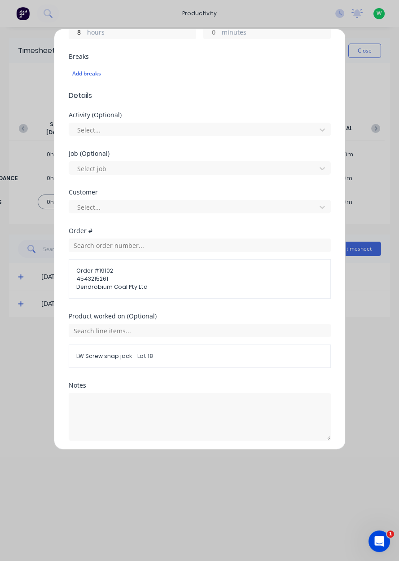
scroll to position [256, 0]
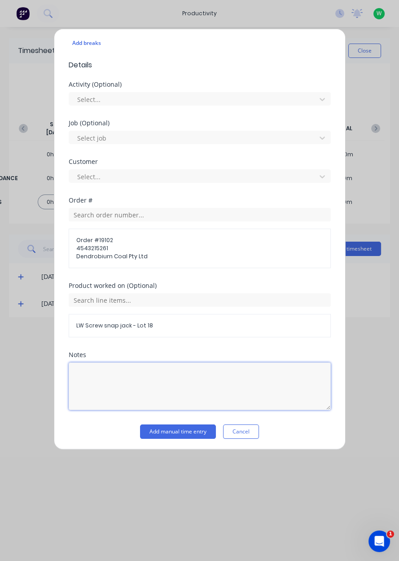
click at [87, 378] on textarea at bounding box center [200, 386] width 262 height 48
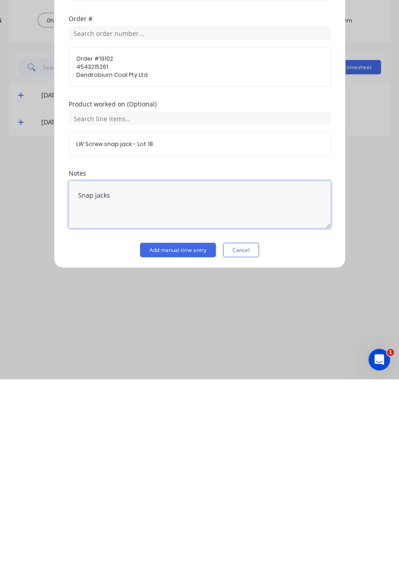
type textarea "Snap jacks"
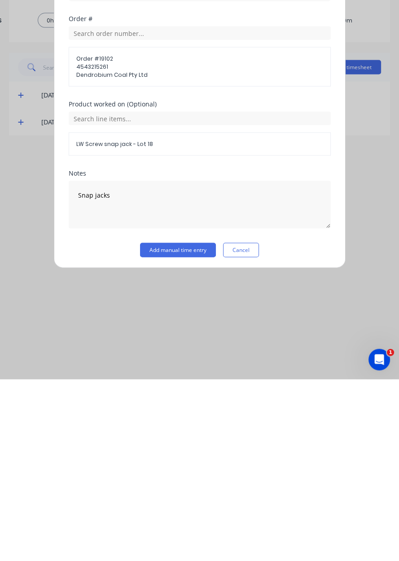
click at [153, 432] on button "Add manual time entry" at bounding box center [178, 431] width 76 height 14
